Goal: Information Seeking & Learning: Learn about a topic

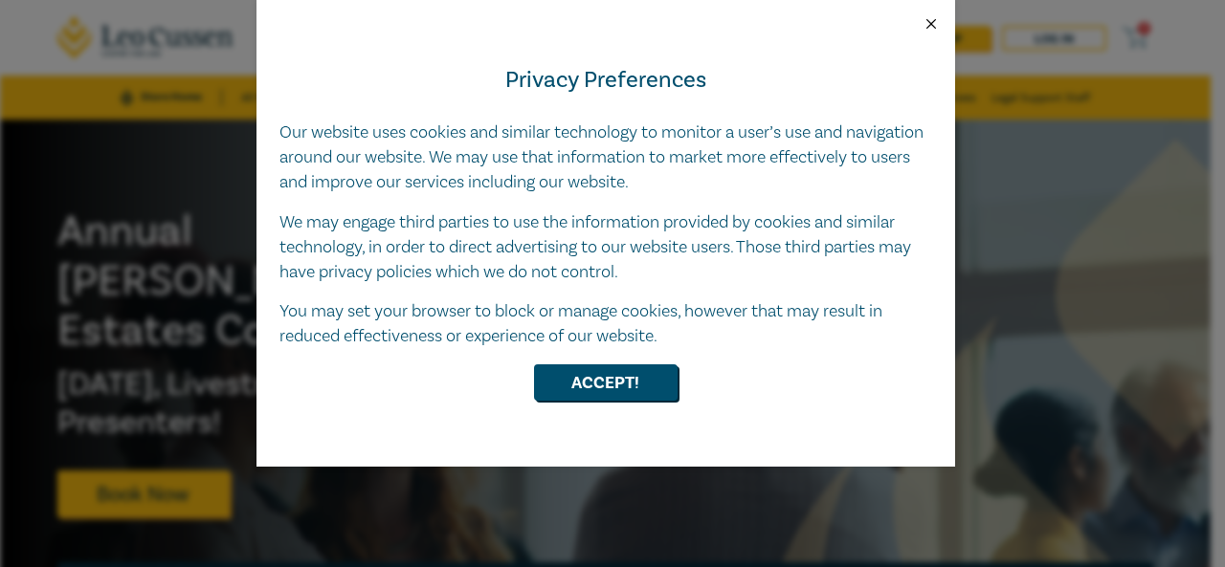
click at [930, 25] on button "Close" at bounding box center [930, 23] width 17 height 17
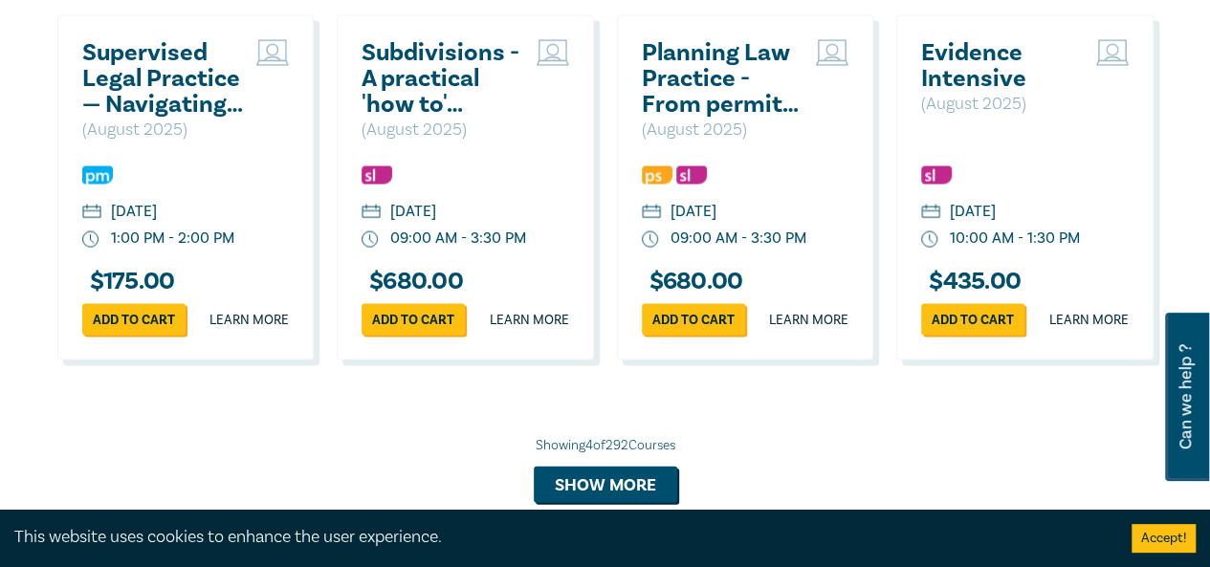
scroll to position [2105, 0]
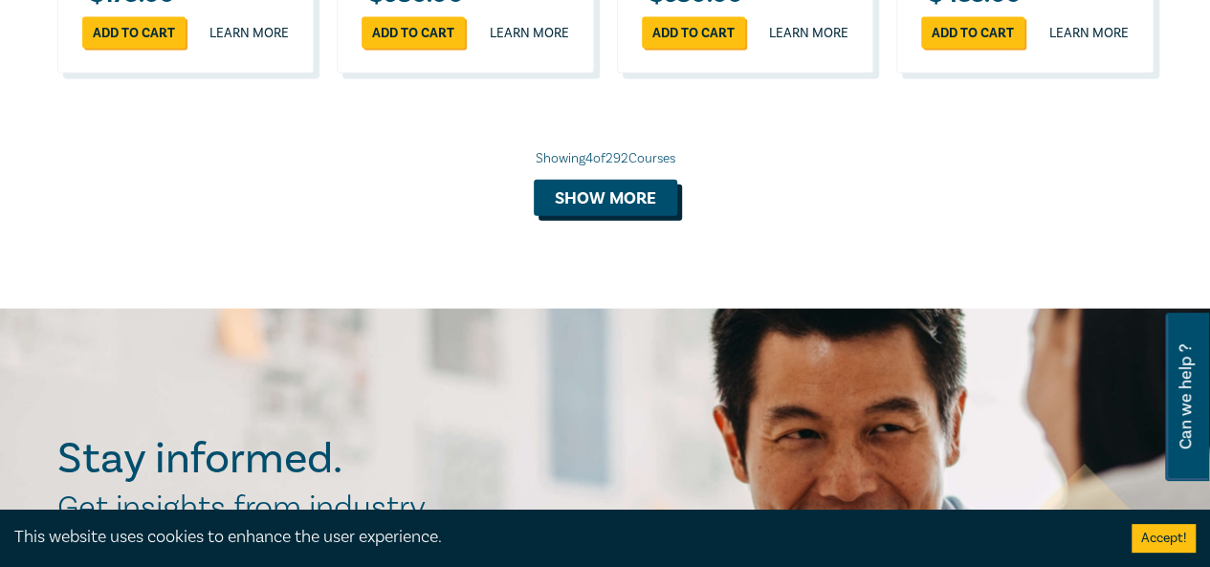
click at [632, 216] on button "Show more" at bounding box center [606, 198] width 144 height 36
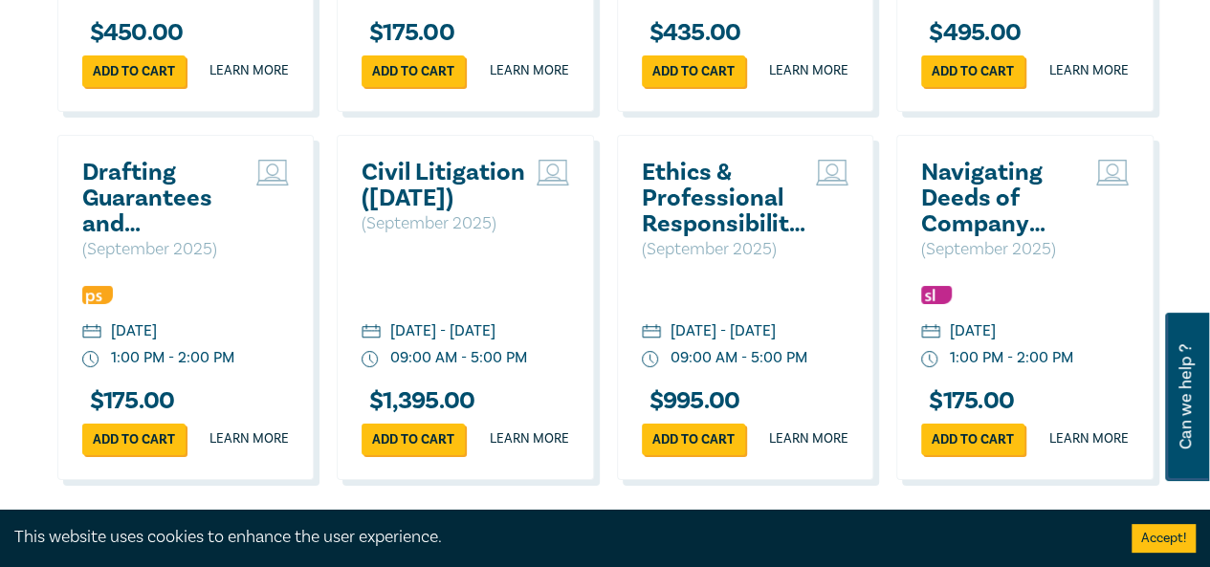
scroll to position [3636, 0]
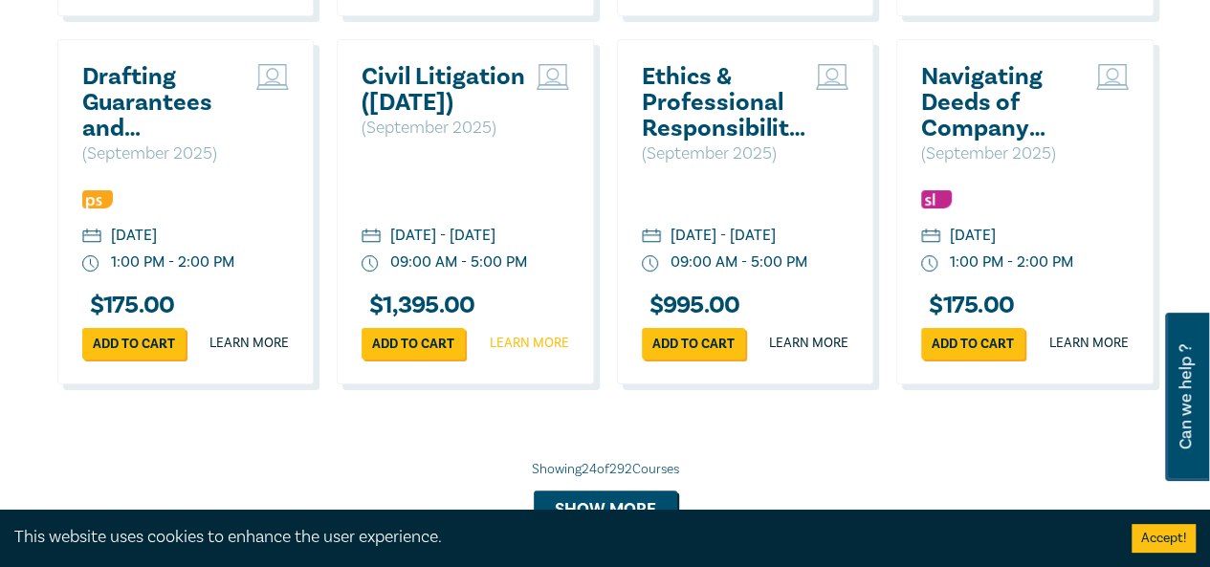
click at [524, 353] on link "Learn more" at bounding box center [529, 343] width 79 height 19
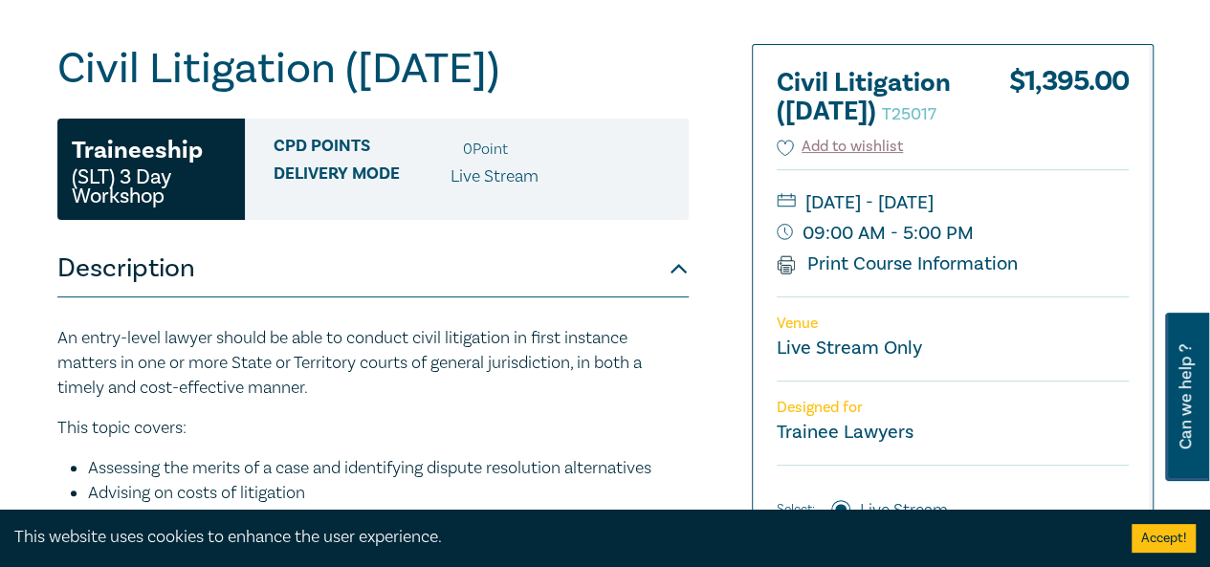
scroll to position [191, 0]
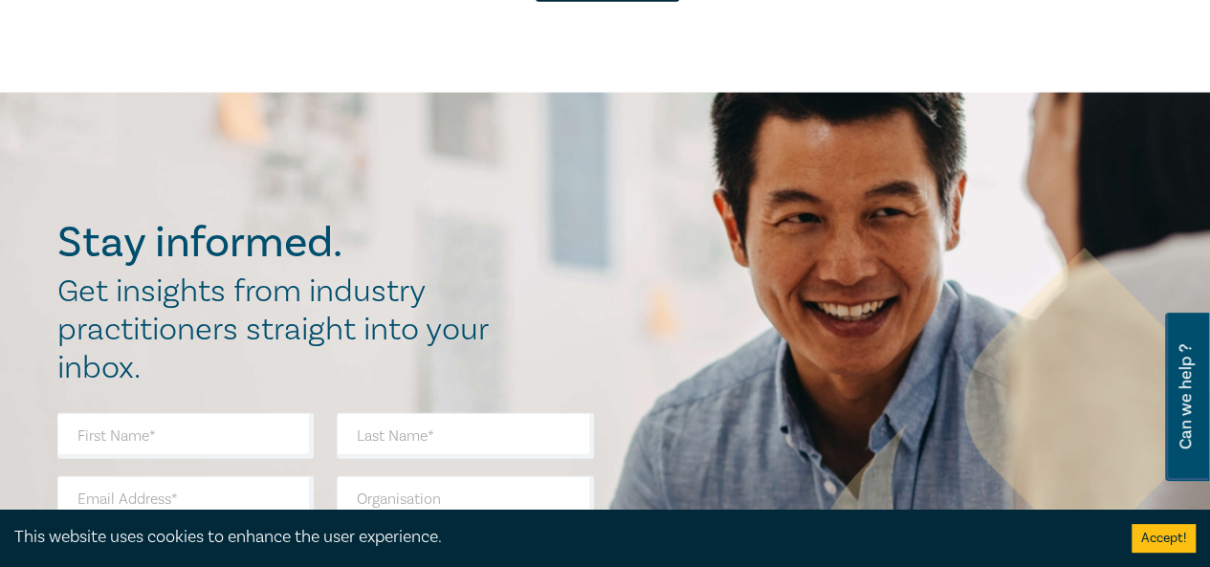
scroll to position [2147, 0]
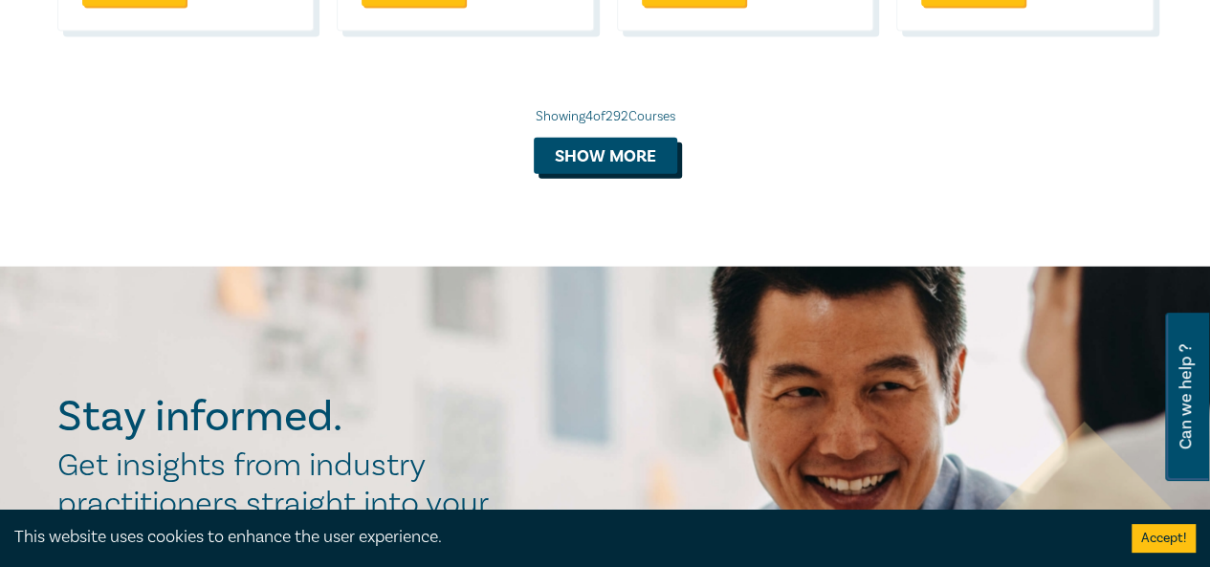
click at [651, 174] on button "Show more" at bounding box center [606, 156] width 144 height 36
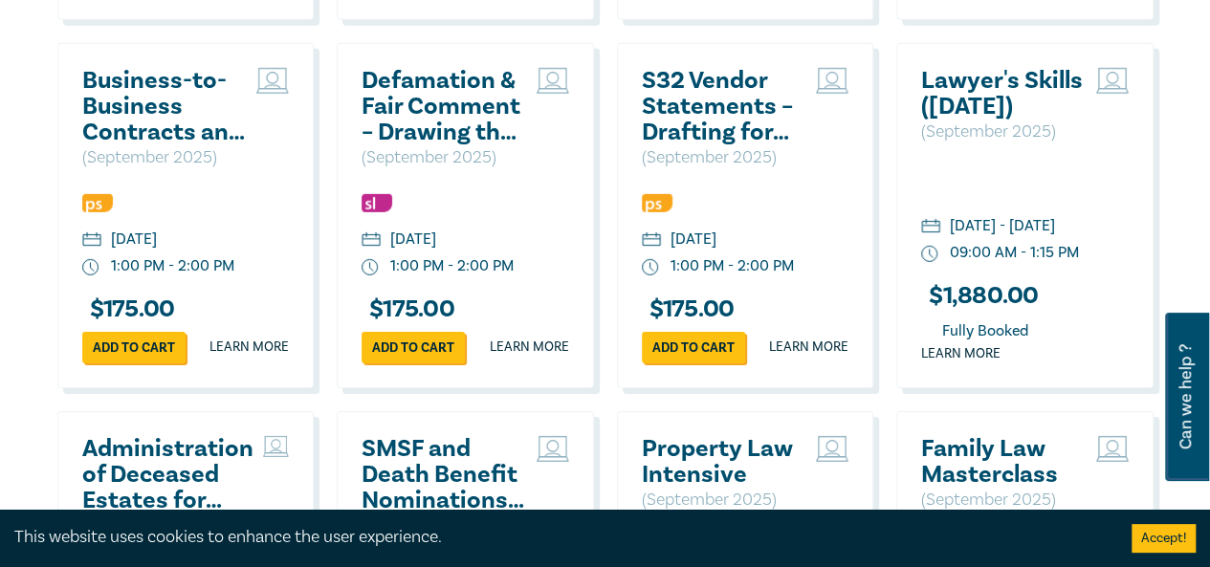
scroll to position [2913, 0]
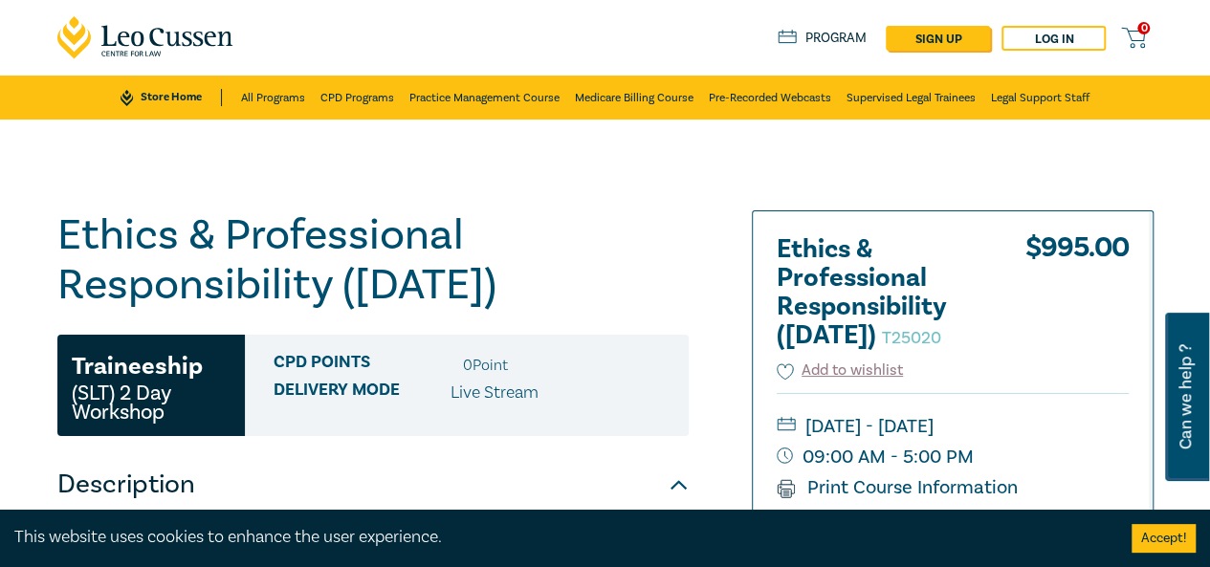
scroll to position [191, 0]
